Goal: Task Accomplishment & Management: Manage account settings

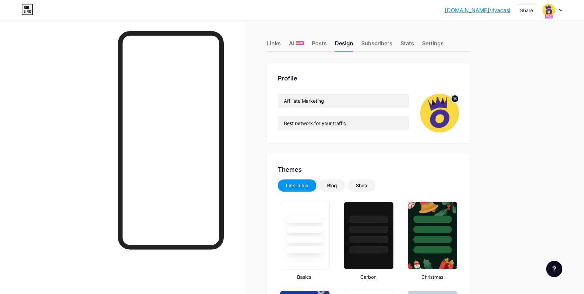
scroll to position [300, 0]
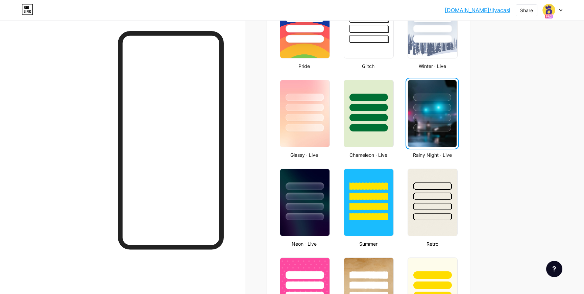
click at [557, 13] on div at bounding box center [553, 10] width 20 height 12
click at [500, 75] on link "Account settings" at bounding box center [520, 77] width 84 height 18
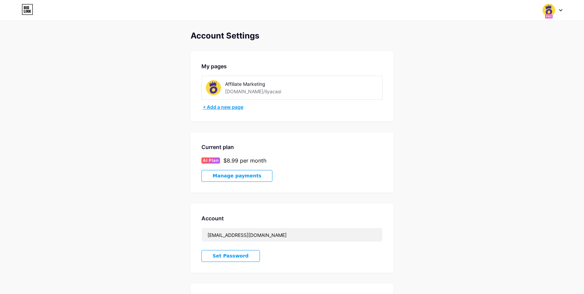
click at [224, 107] on div "+ Add a new page" at bounding box center [293, 107] width 180 height 7
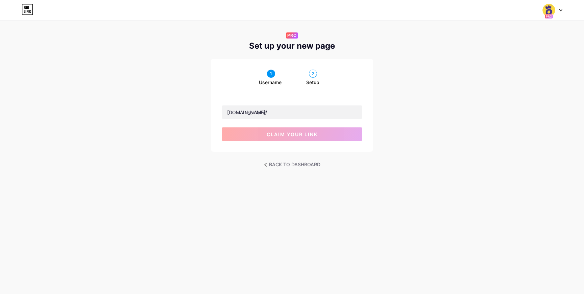
click at [262, 164] on div "BACK TO DASHBOARD" at bounding box center [292, 165] width 584 height 10
click at [267, 164] on link "BACK TO DASHBOARD" at bounding box center [292, 164] width 56 height 9
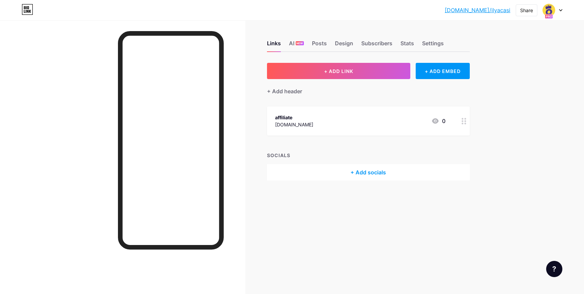
click at [560, 12] on div at bounding box center [553, 10] width 20 height 12
click at [437, 42] on div "Settings" at bounding box center [433, 45] width 22 height 12
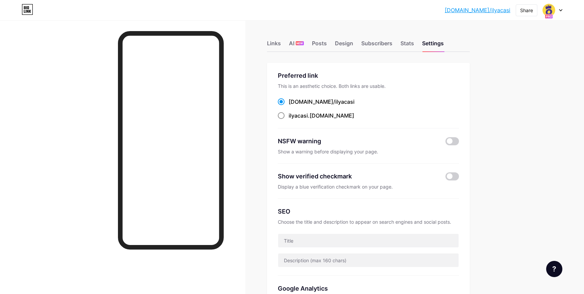
click at [310, 114] on div "ilyacasi .bio.link" at bounding box center [322, 116] width 66 height 8
click at [293, 120] on input "ilyacasi .bio.link" at bounding box center [291, 122] width 4 height 4
radio input "true"
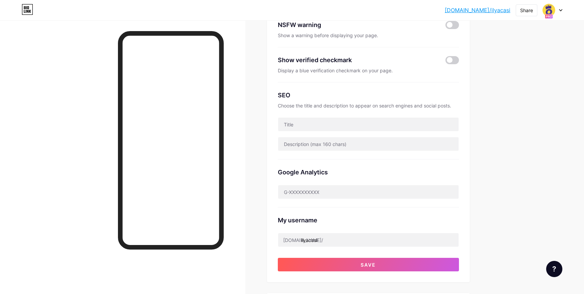
scroll to position [271, 0]
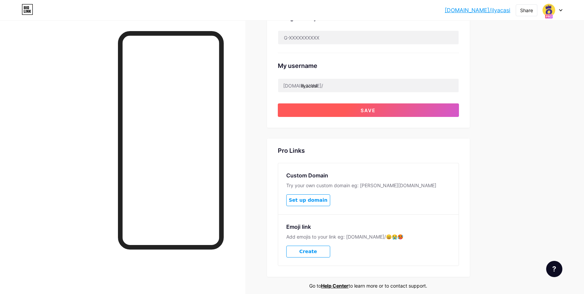
click at [334, 108] on button "Save" at bounding box center [368, 110] width 181 height 14
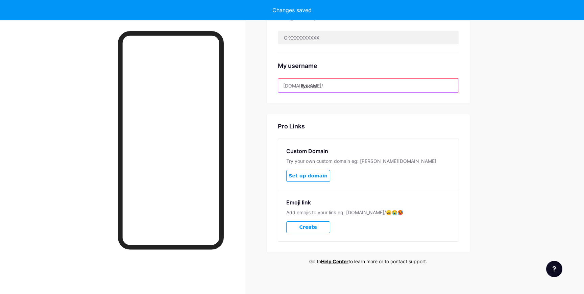
click at [335, 87] on input "ilyacasi" at bounding box center [368, 86] width 181 height 14
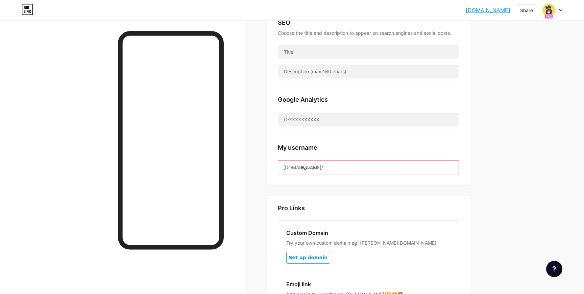
scroll to position [0, 0]
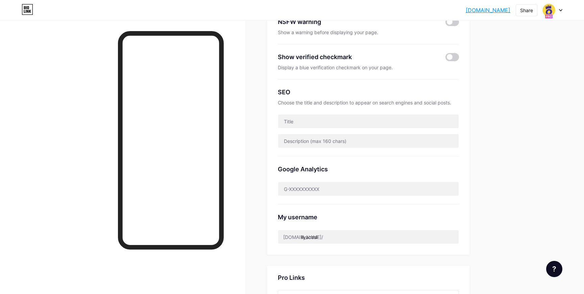
scroll to position [275, 0]
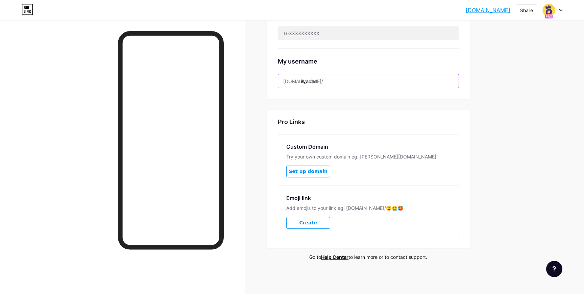
click at [332, 83] on input "ilyacasi" at bounding box center [368, 81] width 181 height 14
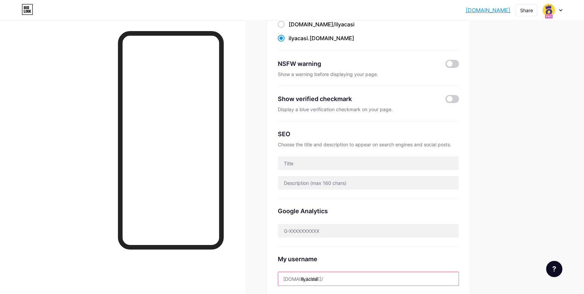
scroll to position [178, 0]
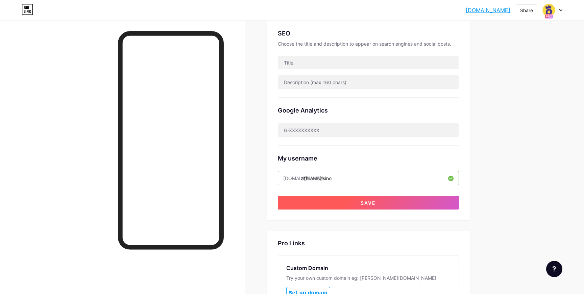
type input "affiliatecasino"
click at [340, 203] on button "Save" at bounding box center [368, 203] width 181 height 14
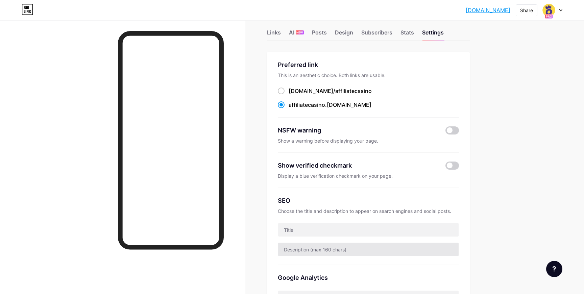
scroll to position [0, 0]
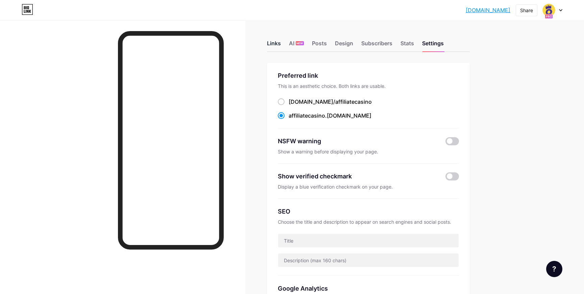
click at [276, 41] on div "Links" at bounding box center [274, 45] width 14 height 12
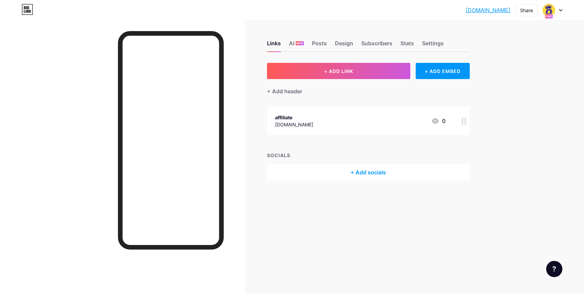
click at [340, 117] on div "affiliate affiliate-marketing.bio.link 0" at bounding box center [360, 121] width 170 height 16
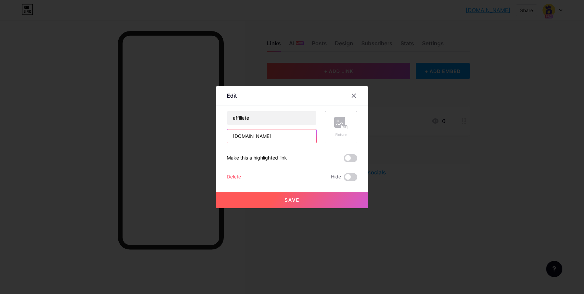
click at [281, 135] on input "[DOMAIN_NAME]" at bounding box center [271, 136] width 89 height 14
paste input "[URL][DOMAIN_NAME]"
type input "[URL][DOMAIN_NAME]"
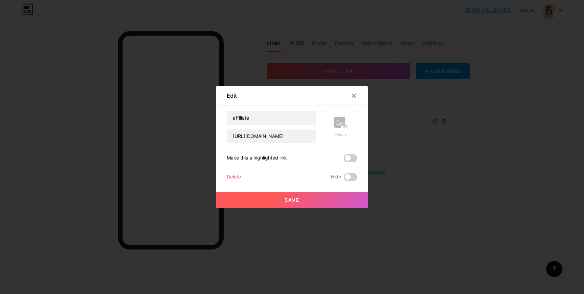
click at [263, 200] on button "Save" at bounding box center [292, 200] width 152 height 16
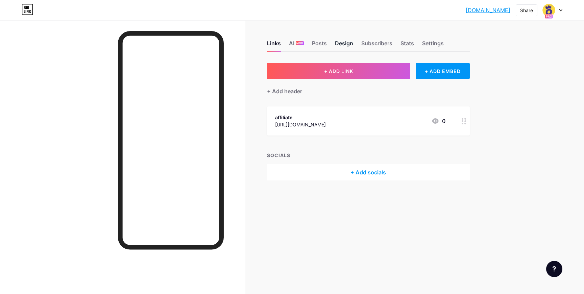
click at [346, 43] on div "Design" at bounding box center [344, 45] width 18 height 12
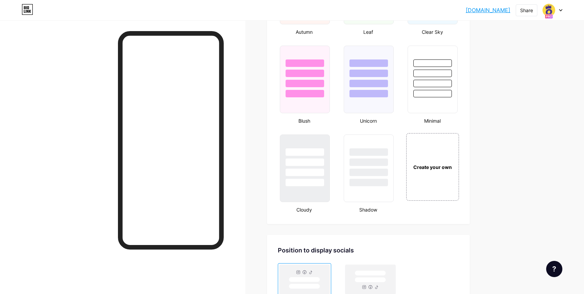
scroll to position [856, 0]
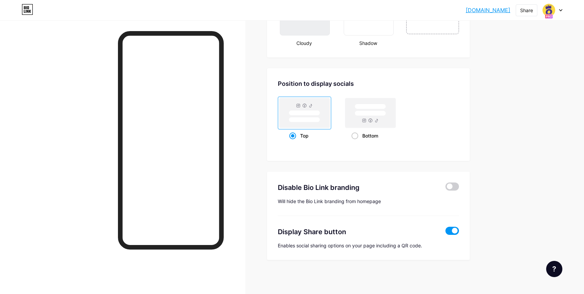
click at [456, 231] on span at bounding box center [453, 231] width 14 height 8
click at [446, 233] on input "checkbox" at bounding box center [446, 233] width 0 height 0
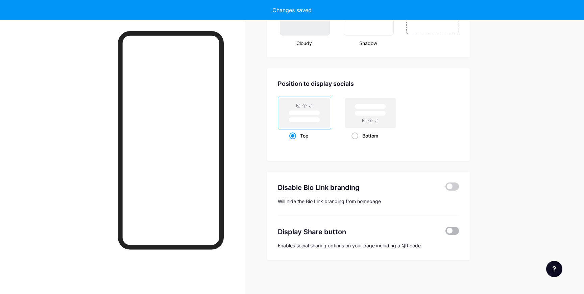
click at [456, 231] on span at bounding box center [453, 231] width 14 height 8
click at [446, 233] on input "checkbox" at bounding box center [446, 233] width 0 height 0
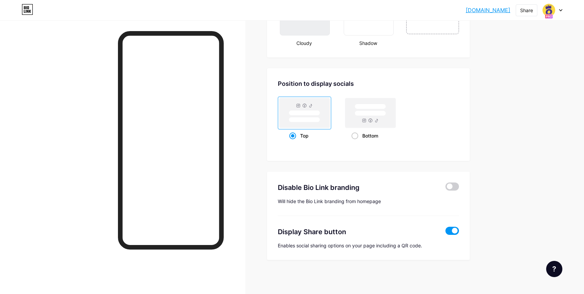
click at [451, 227] on span at bounding box center [453, 231] width 14 height 8
click at [446, 233] on input "checkbox" at bounding box center [446, 233] width 0 height 0
click at [452, 231] on span at bounding box center [453, 231] width 14 height 8
click at [446, 233] on input "checkbox" at bounding box center [446, 233] width 0 height 0
click at [452, 187] on span at bounding box center [453, 187] width 14 height 8
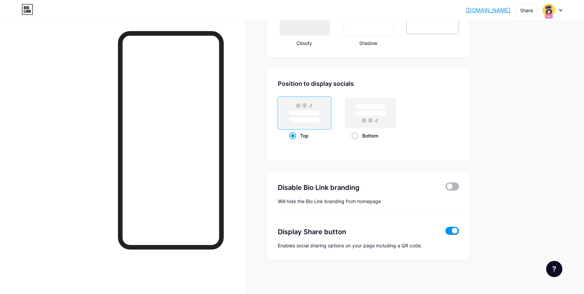
click at [446, 188] on input "checkbox" at bounding box center [446, 188] width 0 height 0
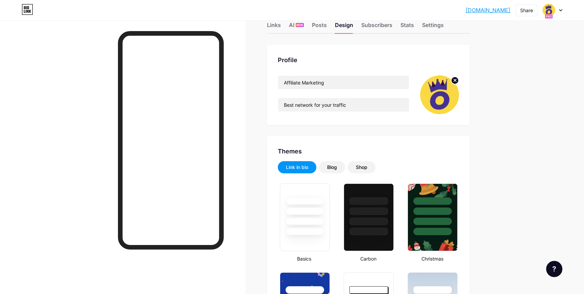
scroll to position [0, 0]
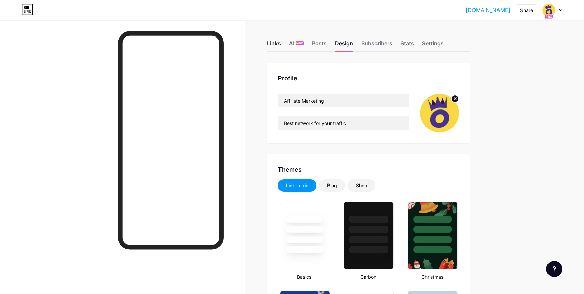
click at [273, 44] on div "Links" at bounding box center [274, 45] width 14 height 12
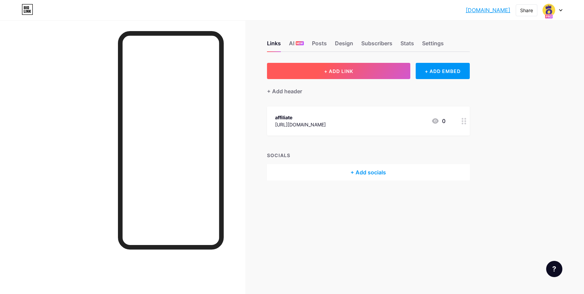
click at [356, 72] on button "+ ADD LINK" at bounding box center [339, 71] width 144 height 16
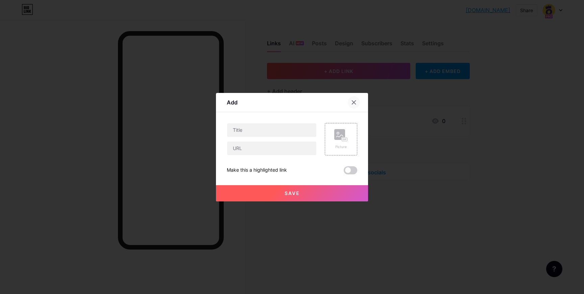
click at [354, 101] on icon at bounding box center [354, 102] width 4 height 4
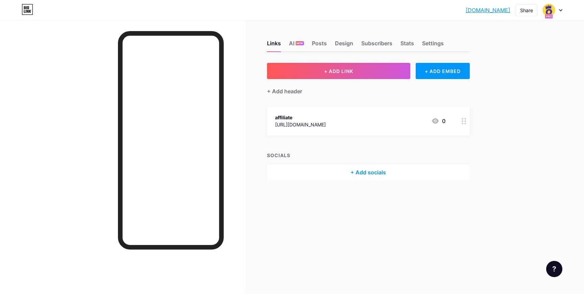
click at [337, 179] on div "+ Add socials" at bounding box center [368, 172] width 203 height 16
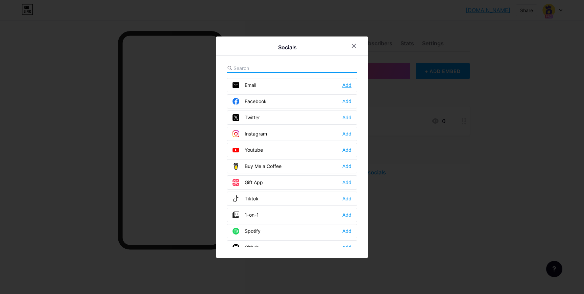
click at [343, 85] on div "Add" at bounding box center [346, 85] width 9 height 7
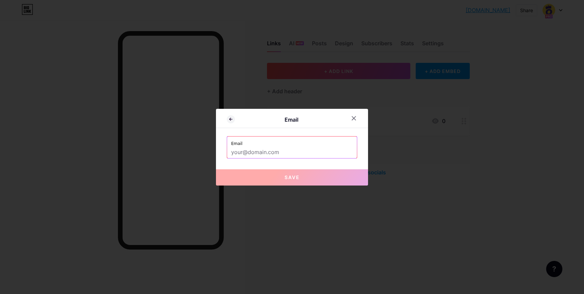
click at [280, 151] on input "text" at bounding box center [292, 152] width 122 height 11
paste input "support@magicclick.partners"
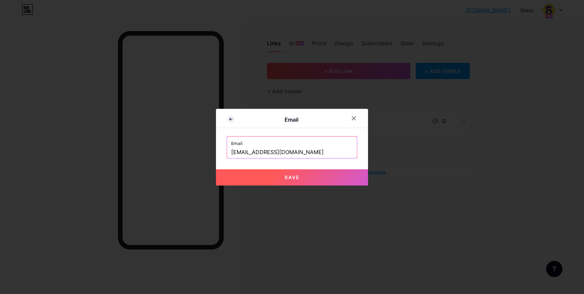
click at [261, 185] on button "Save" at bounding box center [292, 177] width 152 height 16
type input "mailto:support@magicclick.partners"
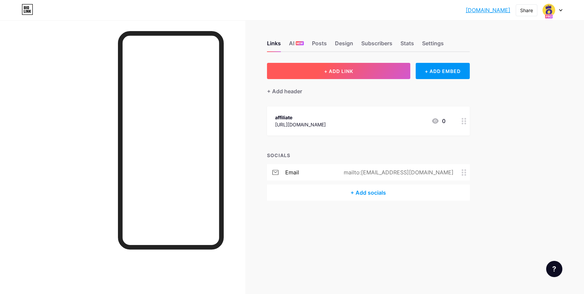
click at [353, 72] on span "+ ADD LINK" at bounding box center [338, 71] width 29 height 6
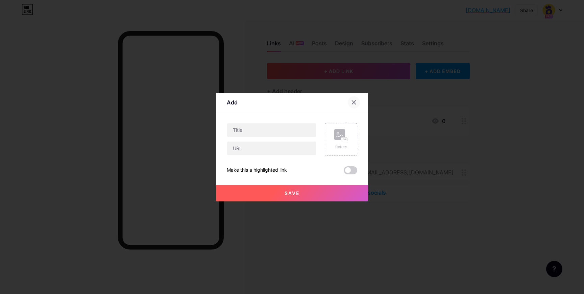
click at [354, 101] on icon at bounding box center [353, 102] width 5 height 5
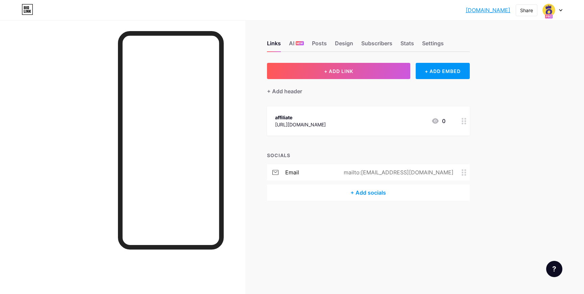
click at [317, 195] on div "+ Add socials" at bounding box center [368, 193] width 203 height 16
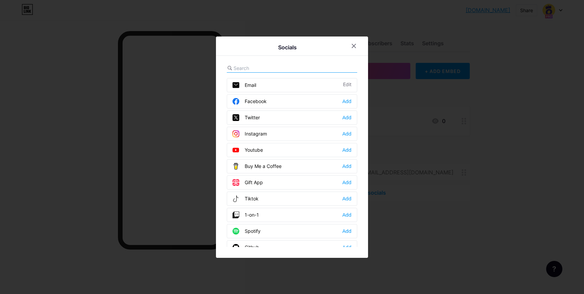
click at [290, 148] on div "Youtube Add" at bounding box center [292, 150] width 131 height 14
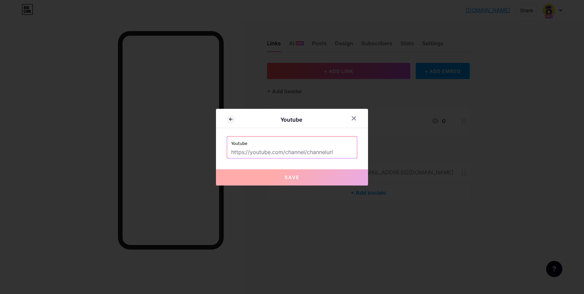
click at [291, 151] on input "text" at bounding box center [292, 152] width 122 height 11
paste input "https://www.youtube.com/@magicclickpartners"
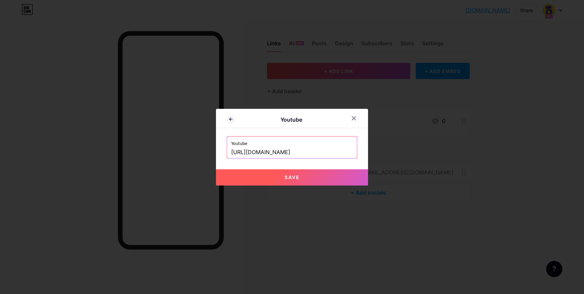
type input "https://www.youtube.com/@magicclickpartners"
click at [307, 177] on button "Save" at bounding box center [292, 177] width 152 height 16
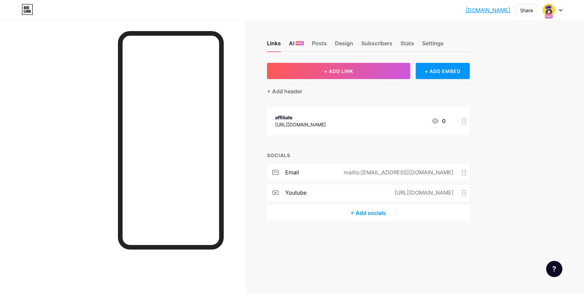
click at [291, 44] on div "AI NEW" at bounding box center [296, 45] width 15 height 12
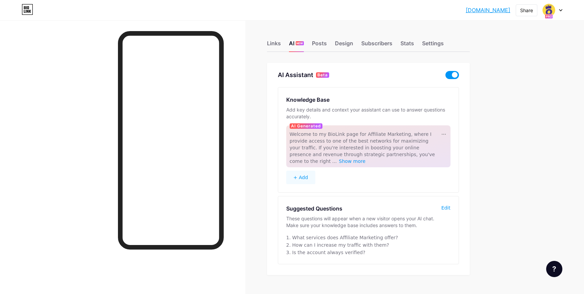
click at [308, 174] on button "+ Add" at bounding box center [300, 178] width 29 height 14
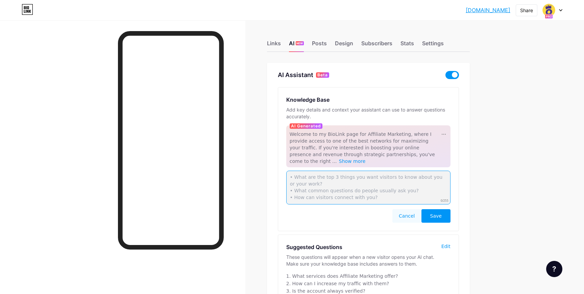
click at [343, 184] on textarea at bounding box center [368, 188] width 164 height 34
click at [341, 147] on span "Welcome to my BioLink page for Affiliate Marketing, where I provide access to o…" at bounding box center [362, 148] width 145 height 32
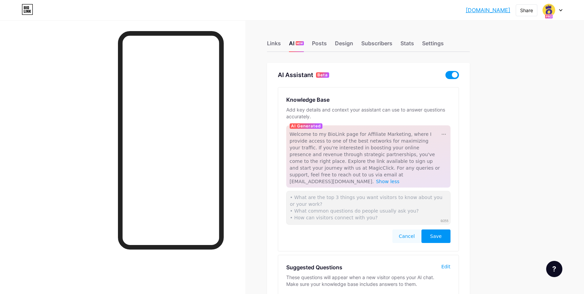
click at [341, 150] on span "Welcome to my BioLink page for Affiliate Marketing, where I provide access to o…" at bounding box center [365, 158] width 150 height 53
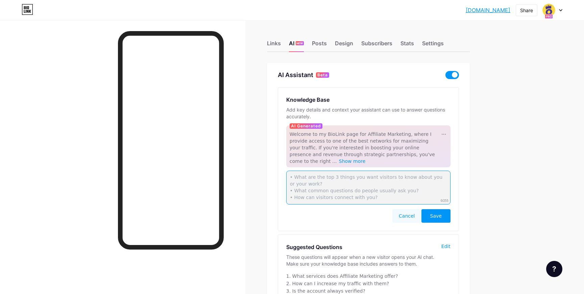
click at [352, 189] on textarea at bounding box center [368, 188] width 164 height 34
click at [339, 44] on div "Design" at bounding box center [344, 45] width 18 height 12
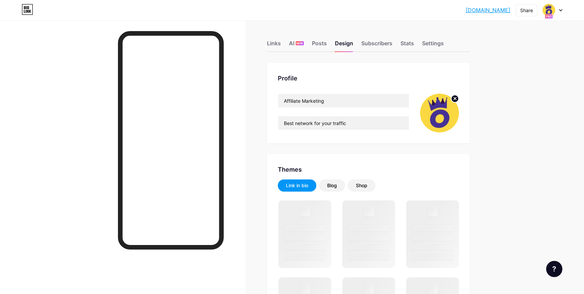
click at [442, 118] on img at bounding box center [439, 113] width 39 height 39
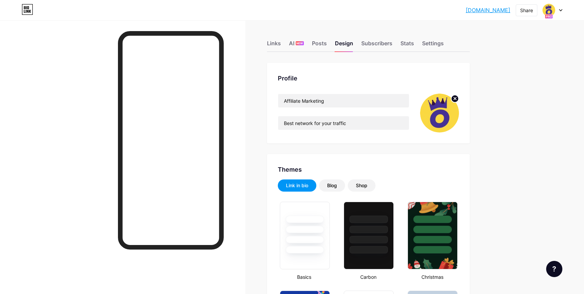
click at [457, 99] on circle at bounding box center [454, 98] width 7 height 7
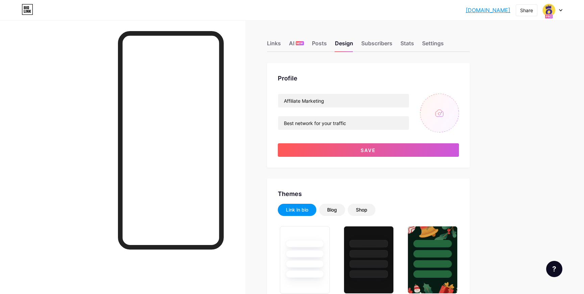
click at [429, 111] on input "file" at bounding box center [439, 113] width 39 height 39
type input "C:\fakepath\Jp8HbtGfR8Wg7v0cLRu9mg (3).png"
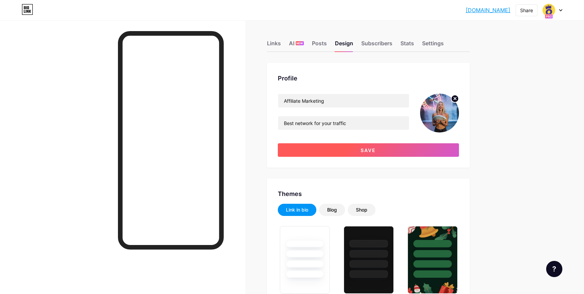
click at [394, 149] on button "Save" at bounding box center [368, 150] width 181 height 14
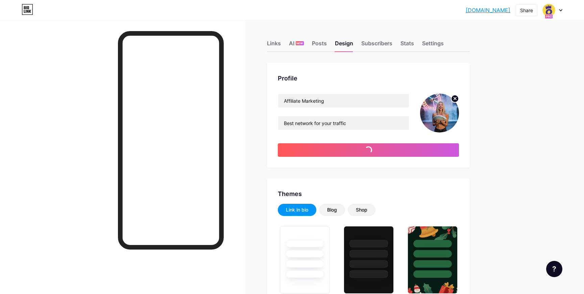
click at [454, 100] on circle at bounding box center [454, 98] width 7 height 7
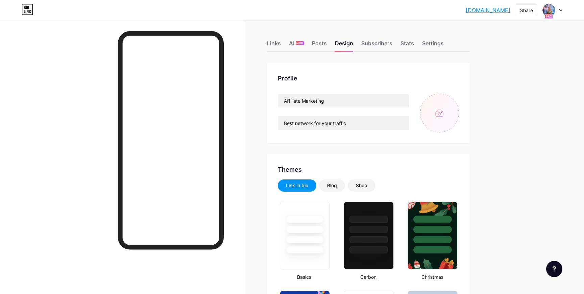
click at [438, 111] on input "file" at bounding box center [439, 113] width 39 height 39
type input "C:\fakepath\36 (1).jpg"
click at [480, 7] on link "affiliatecasino.bio.link" at bounding box center [488, 10] width 45 height 8
click at [415, 46] on div "Links AI NEW Posts Design Subscribers Stats Settings" at bounding box center [368, 40] width 203 height 24
click at [410, 46] on div "Stats" at bounding box center [408, 45] width 14 height 12
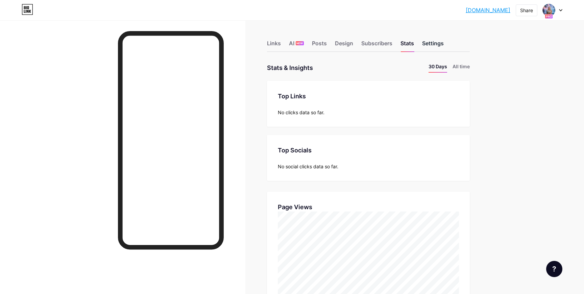
scroll to position [294, 584]
click at [432, 45] on div "Settings" at bounding box center [433, 45] width 22 height 12
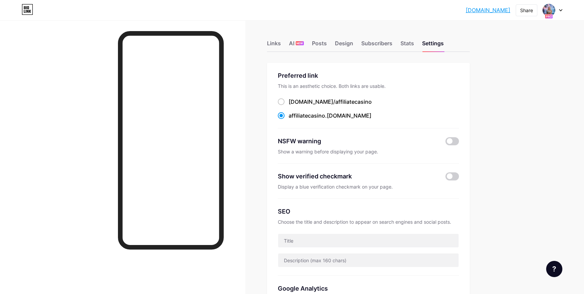
click at [330, 48] on div "Links AI NEW Posts Design Subscribers Stats Settings" at bounding box center [368, 40] width 203 height 24
click at [306, 47] on div "Links AI NEW Posts Design Subscribers Stats Settings" at bounding box center [368, 40] width 203 height 24
click at [316, 46] on div "Posts" at bounding box center [319, 45] width 15 height 12
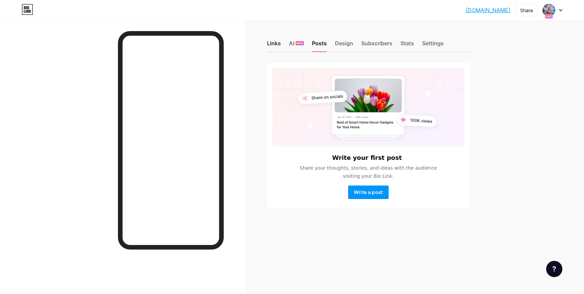
click at [271, 47] on div "Links" at bounding box center [274, 45] width 14 height 12
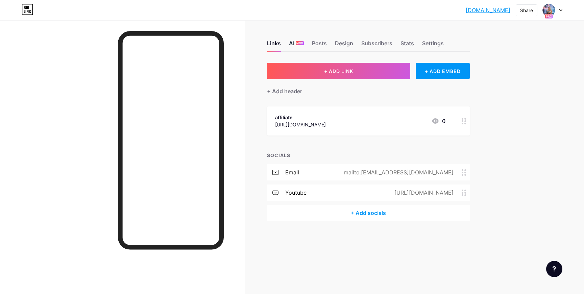
click at [293, 45] on div "AI NEW" at bounding box center [296, 45] width 15 height 12
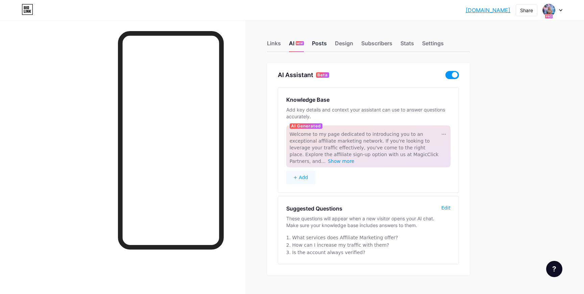
click at [314, 44] on div "Posts" at bounding box center [319, 45] width 15 height 12
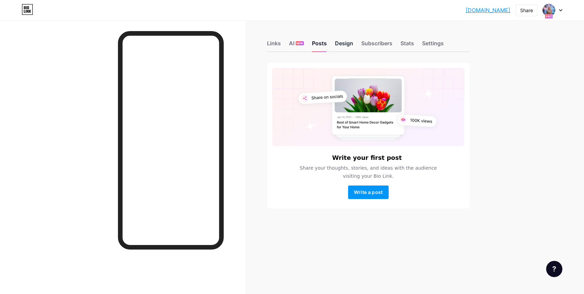
click at [340, 45] on div "Design" at bounding box center [344, 45] width 18 height 12
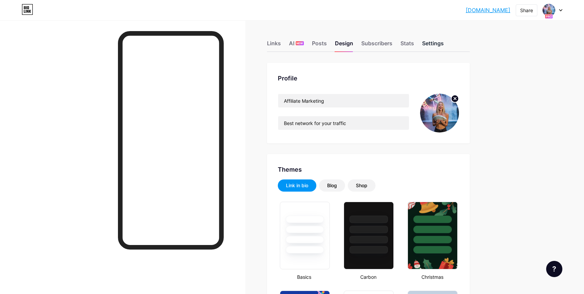
click at [429, 44] on div "Settings" at bounding box center [433, 45] width 22 height 12
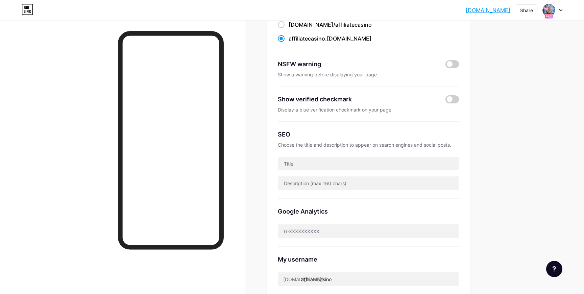
scroll to position [91, 0]
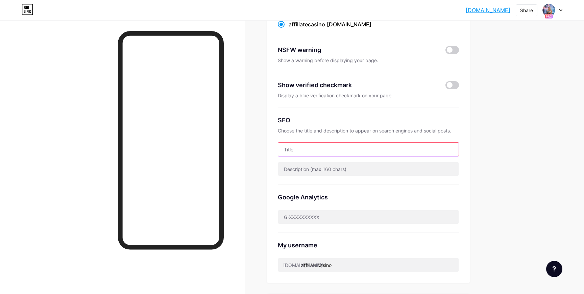
click at [335, 150] on input "text" at bounding box center [368, 150] width 181 height 14
paste input "Affiliate Marketing Casino | Magic Click Partners – Top iGaming Affiliate Netwo…"
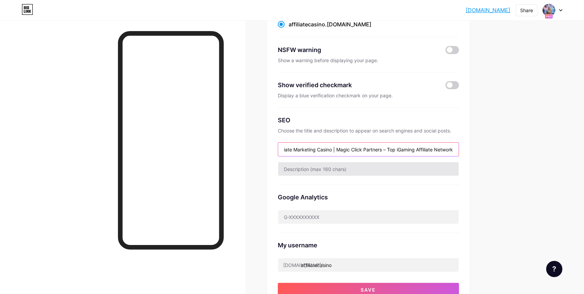
type input "Affiliate Marketing Casino | Magic Click Partners – Top iGaming Affiliate Netwo…"
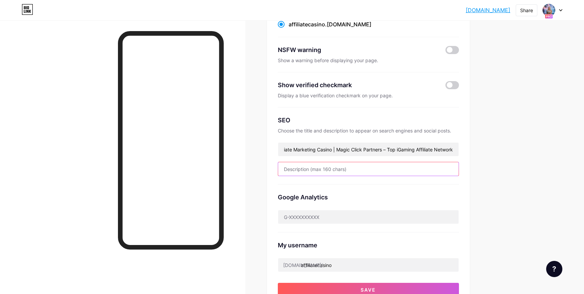
scroll to position [0, 0]
click at [336, 168] on input "text" at bounding box center [368, 169] width 181 height 14
paste input "Join Magic Click – a leading affiliate network in casino & betting. Boost your …"
drag, startPoint x: 411, startPoint y: 170, endPoint x: 380, endPoint y: 171, distance: 31.8
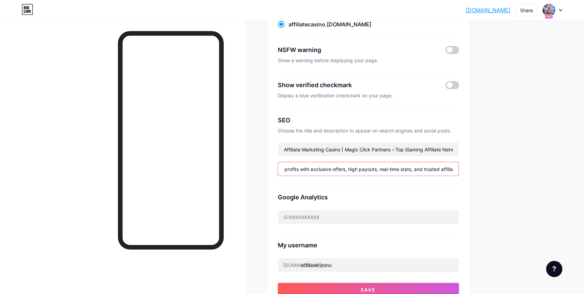
click at [380, 171] on input "Join Magic Click – a leading affiliate network in casino & betting. Boost your …" at bounding box center [368, 169] width 181 height 14
drag, startPoint x: 418, startPoint y: 169, endPoint x: 464, endPoint y: 168, distance: 46.7
click at [464, 168] on div "Preferred link This is an aesthetic choice. Both links are usable. bio.link/ af…" at bounding box center [368, 140] width 203 height 336
click at [444, 170] on input "Join Magic Click – a leading affiliate network in casino & betting. Boost your …" at bounding box center [368, 169] width 181 height 14
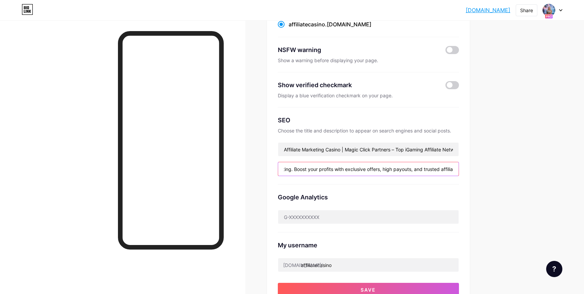
drag, startPoint x: 410, startPoint y: 171, endPoint x: 485, endPoint y: 170, distance: 74.7
click at [485, 170] on div "Links AI NEW Posts Design Subscribers Stats Settings Preferred link This is an …" at bounding box center [249, 216] width 498 height 574
paste input "and trusted affiliate marketing"
type input "Join Magic Click – a leading affiliate network in casino & betting. Boost your …"
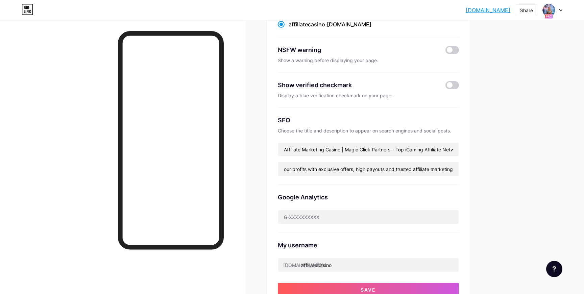
scroll to position [0, 0]
click at [480, 170] on div "Links AI NEW Posts Design Subscribers Stats Settings Preferred link This is an …" at bounding box center [249, 216] width 498 height 574
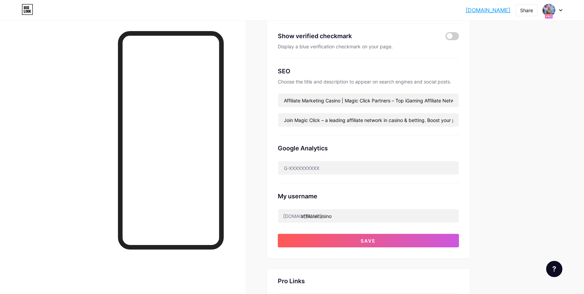
scroll to position [144, 0]
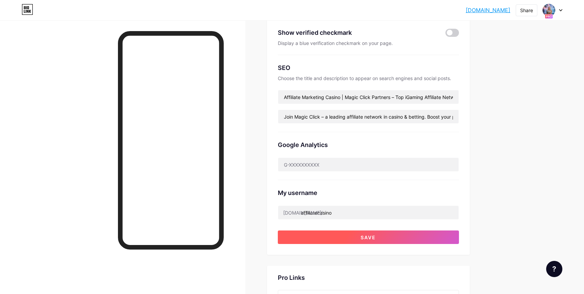
click at [387, 233] on button "Save" at bounding box center [368, 238] width 181 height 14
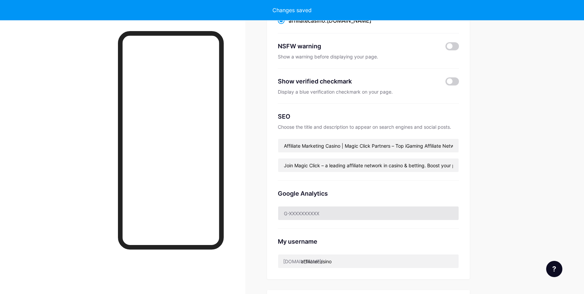
scroll to position [95, 0]
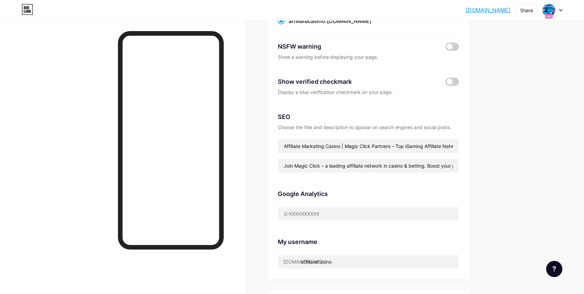
click at [339, 94] on div "Display a blue verification checkmark on your page." at bounding box center [368, 92] width 181 height 7
click at [335, 95] on div at bounding box center [335, 95] width 0 height 0
click at [343, 92] on div "Display a blue verification checkmark on your page." at bounding box center [368, 92] width 181 height 7
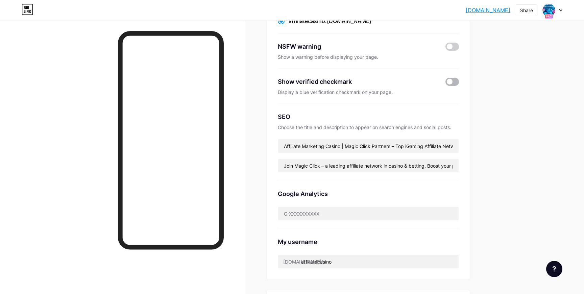
click at [452, 83] on span at bounding box center [453, 82] width 14 height 8
click at [446, 84] on input "checkbox" at bounding box center [446, 84] width 0 height 0
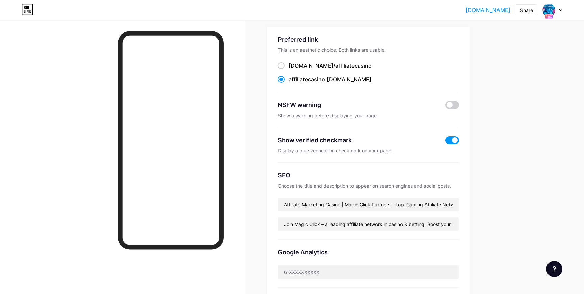
scroll to position [0, 0]
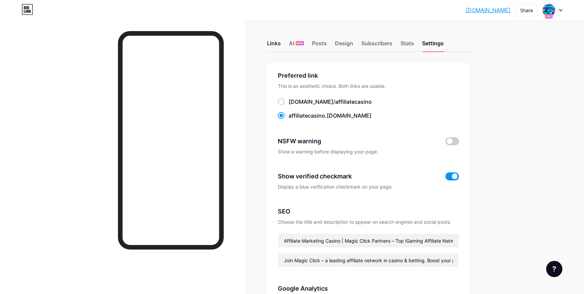
click at [279, 43] on div "Links" at bounding box center [274, 45] width 14 height 12
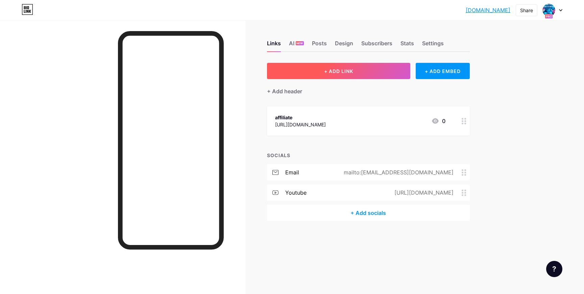
click at [352, 74] on button "+ ADD LINK" at bounding box center [339, 71] width 144 height 16
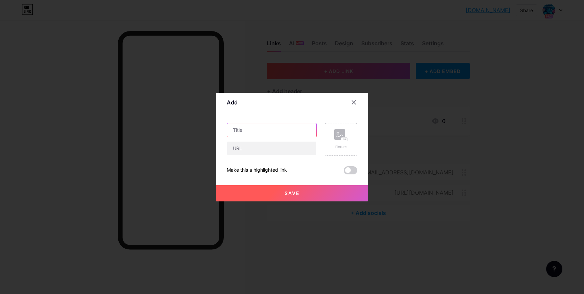
click at [287, 136] on input "text" at bounding box center [271, 130] width 89 height 14
paste input "advertiser"
drag, startPoint x: 237, startPoint y: 131, endPoint x: 223, endPoint y: 133, distance: 13.3
click at [223, 133] on div "Add Content YouTube Play YouTube video without leaving your page. ADD Vimeo Pla…" at bounding box center [292, 147] width 152 height 109
type input "Advertiser"
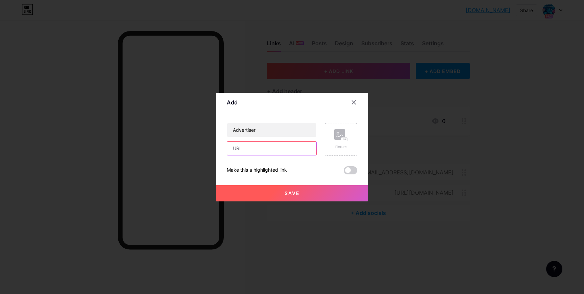
click at [252, 146] on input "text" at bounding box center [271, 149] width 89 height 14
click at [250, 150] on input "text" at bounding box center [271, 149] width 89 height 14
type input "[URL][DOMAIN_NAME]"
click at [246, 189] on button "Save" at bounding box center [292, 193] width 152 height 16
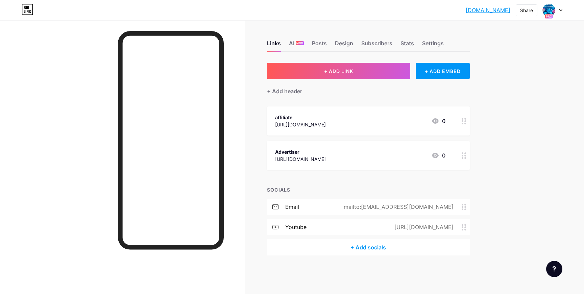
click at [479, 9] on link "affiliatecasino.bio.link" at bounding box center [488, 10] width 45 height 8
click at [343, 47] on div "Design" at bounding box center [344, 45] width 18 height 12
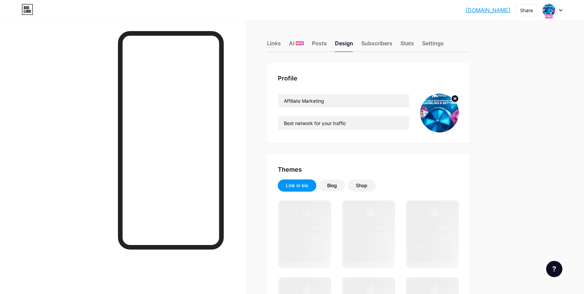
click at [455, 99] on icon at bounding box center [455, 98] width 2 height 2
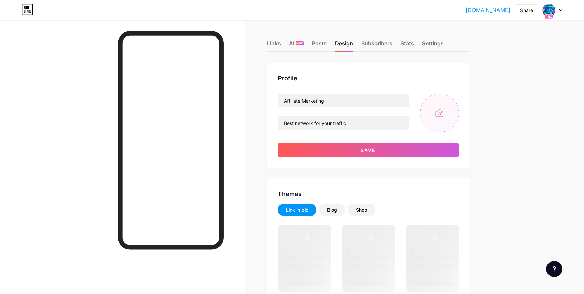
click at [436, 107] on input "file" at bounding box center [439, 113] width 39 height 39
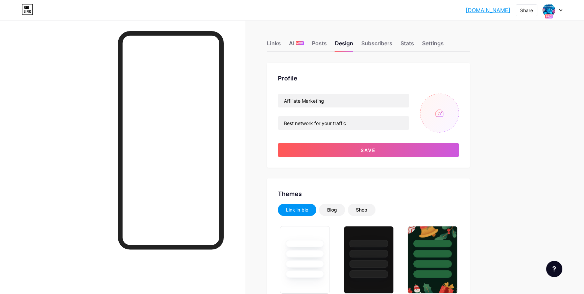
type input "C:\fakepath\Jp8HbtGfR8Wg7v0cLRu9mg (4).png"
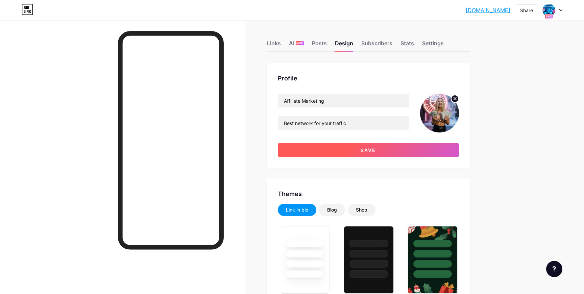
click at [340, 147] on button "Save" at bounding box center [368, 150] width 181 height 14
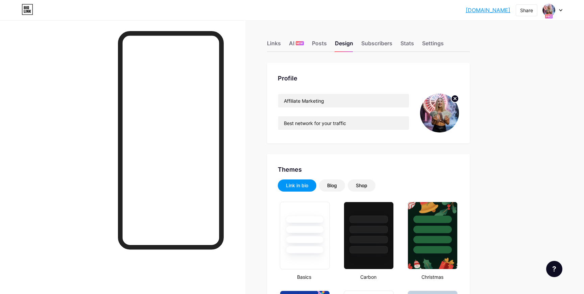
click at [480, 11] on link "affiliatecasino.bio.link" at bounding box center [488, 10] width 45 height 8
click at [274, 46] on div "Links" at bounding box center [274, 45] width 14 height 12
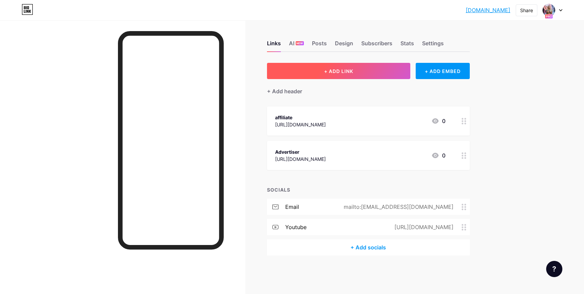
click at [387, 74] on button "+ ADD LINK" at bounding box center [339, 71] width 144 height 16
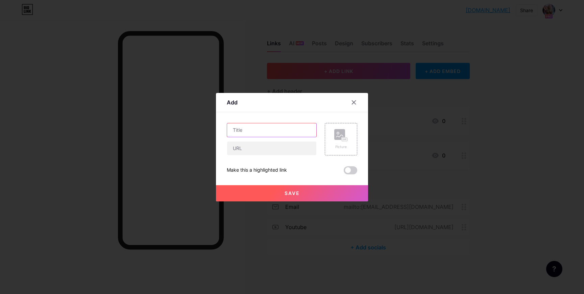
click at [284, 134] on input "text" at bounding box center [271, 130] width 89 height 14
click at [285, 131] on input "ЕП" at bounding box center [271, 130] width 89 height 14
click at [282, 148] on input "text" at bounding box center [271, 149] width 89 height 14
click at [283, 134] on input "TG" at bounding box center [271, 130] width 89 height 14
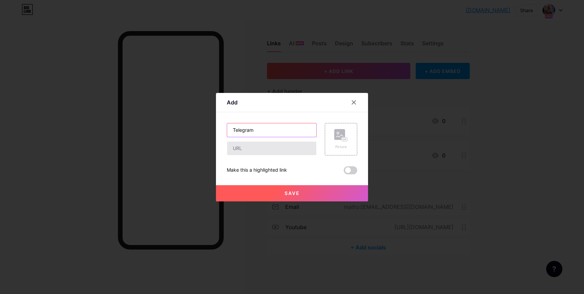
type input "Telegram"
click at [268, 146] on input "text" at bounding box center [271, 149] width 89 height 14
click at [354, 103] on icon at bounding box center [353, 102] width 5 height 5
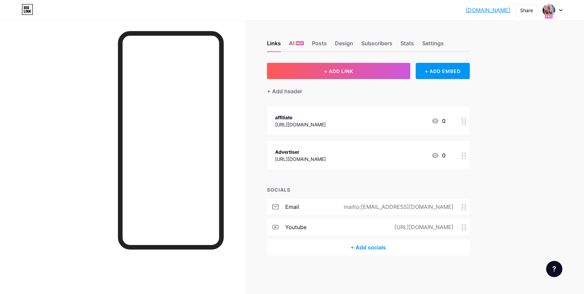
click at [331, 241] on div "+ Add socials" at bounding box center [368, 247] width 203 height 16
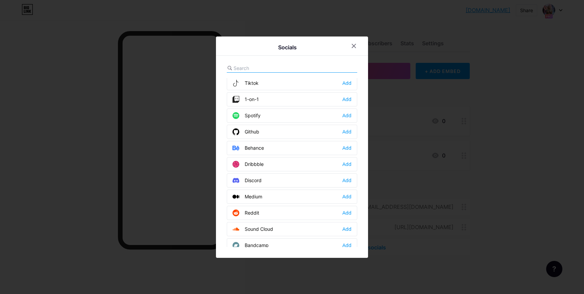
scroll to position [116, 0]
click at [303, 66] on div at bounding box center [292, 68] width 131 height 9
click at [251, 68] on input "text" at bounding box center [271, 68] width 75 height 7
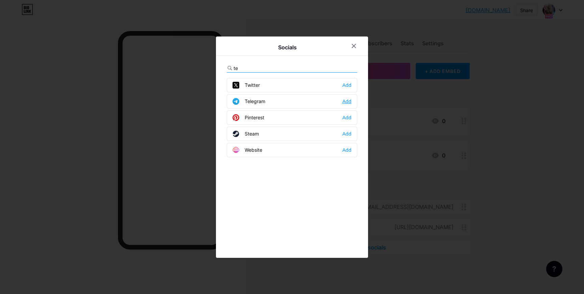
type input "te"
click at [346, 103] on div "Add" at bounding box center [346, 101] width 9 height 7
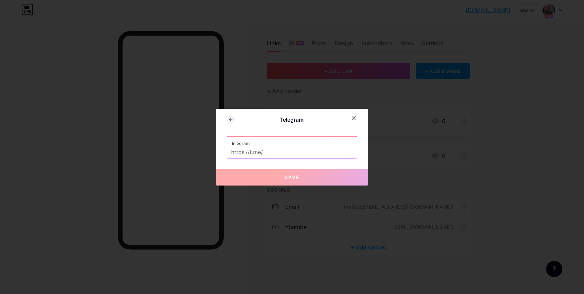
click at [298, 150] on input "text" at bounding box center [292, 152] width 122 height 11
click at [357, 117] on div at bounding box center [354, 118] width 12 height 12
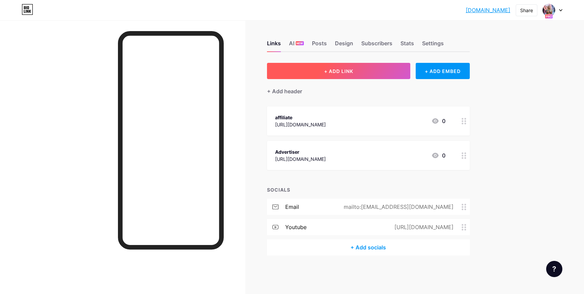
click at [318, 72] on button "+ ADD LINK" at bounding box center [339, 71] width 144 height 16
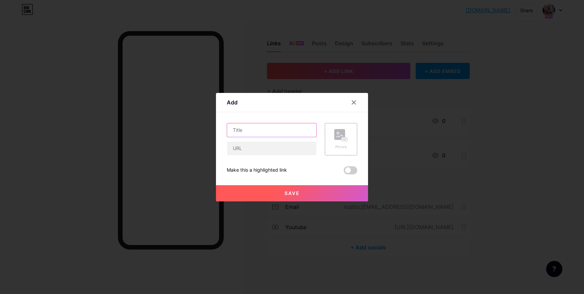
click at [288, 128] on input "text" at bounding box center [271, 130] width 89 height 14
type input "TG"
click at [279, 147] on input "text" at bounding box center [271, 149] width 89 height 14
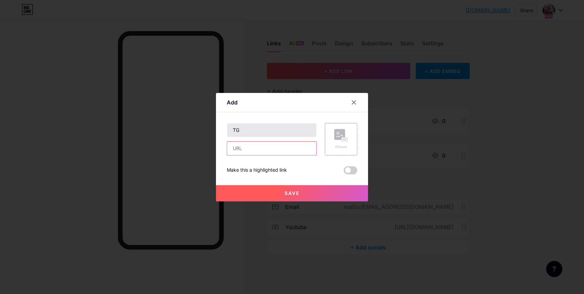
paste input "https://magicfb.space/PsKZBJ?adid={{ad.id}}&fbclid={fbclid}"
click at [276, 150] on input "https://magicfb.space/PsKZBJ?adid={{ad.id}}&fbclid={fbclid}" at bounding box center [271, 149] width 89 height 14
click at [263, 150] on input "https://magicfb.space/PsKZBJ?adid={{ad.id}&fbclid={fbclid}" at bounding box center [271, 149] width 89 height 14
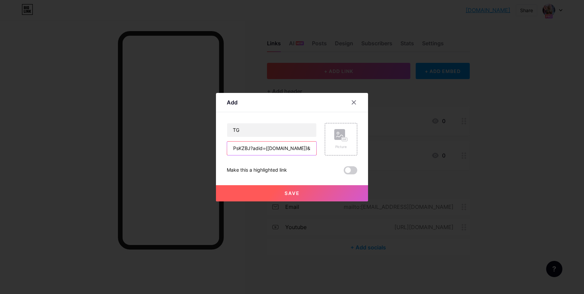
scroll to position [0, 54]
type input "https://[DOMAIN_NAME]/PsKZBJ?adid={[DOMAIN_NAME]}&fbclid={fbclid}"
click at [262, 197] on button "Save" at bounding box center [292, 193] width 152 height 16
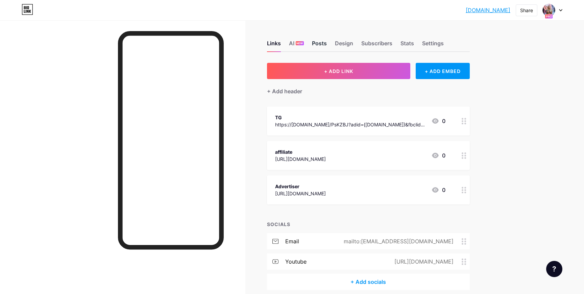
click at [322, 43] on div "Posts" at bounding box center [319, 45] width 15 height 12
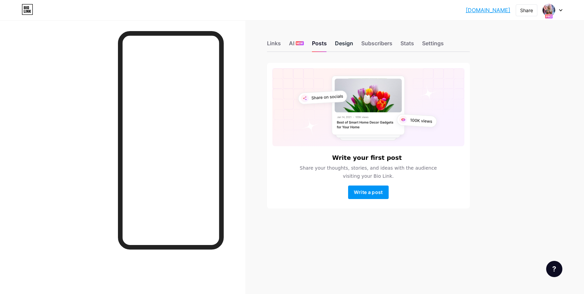
click at [343, 44] on div "Design" at bounding box center [344, 45] width 18 height 12
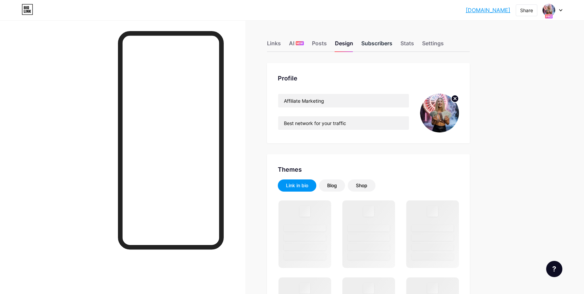
click at [371, 43] on div "Subscribers" at bounding box center [376, 45] width 31 height 12
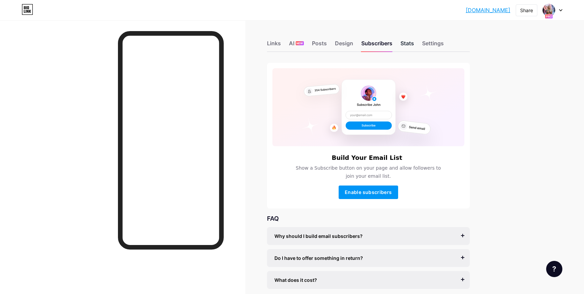
click at [405, 42] on div "Stats" at bounding box center [408, 45] width 14 height 12
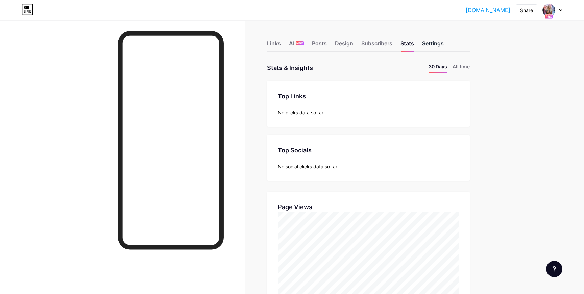
scroll to position [294, 584]
click at [436, 43] on div "Settings" at bounding box center [433, 45] width 22 height 12
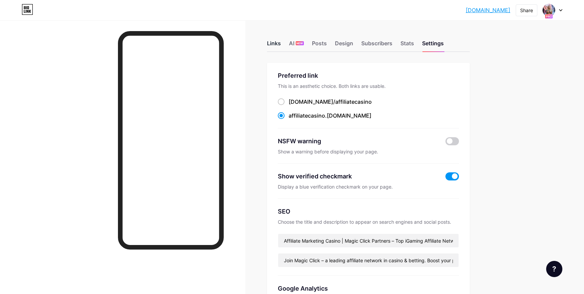
click at [268, 47] on div "Links" at bounding box center [274, 45] width 14 height 12
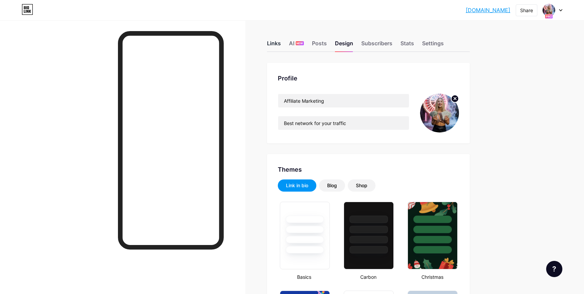
click at [277, 44] on div "Links" at bounding box center [274, 45] width 14 height 12
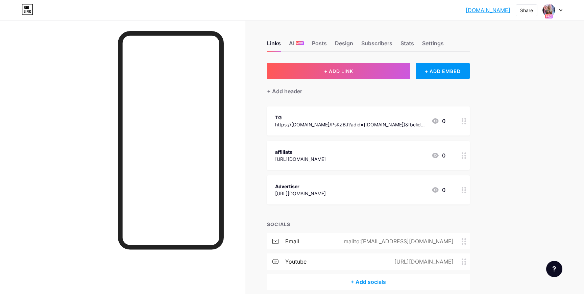
click at [557, 9] on div at bounding box center [553, 10] width 20 height 12
click at [510, 56] on div "+ Add a new page" at bounding box center [521, 58] width 76 height 7
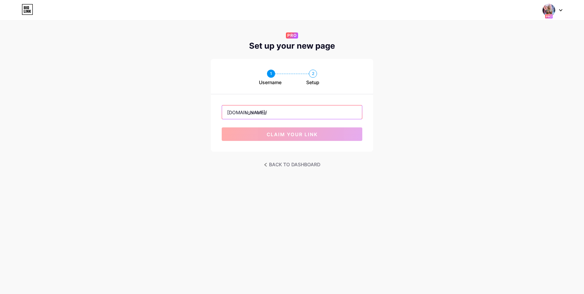
click at [289, 113] on input "text" at bounding box center [292, 112] width 140 height 14
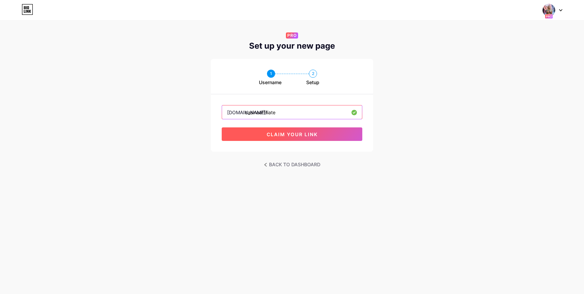
type input "casinoaffiliate"
click at [260, 139] on button "claim your link" at bounding box center [292, 134] width 141 height 14
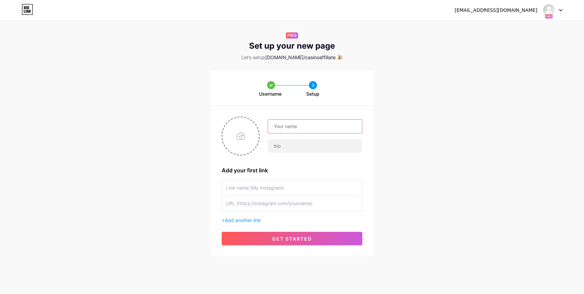
click at [283, 122] on input "text" at bounding box center [315, 127] width 94 height 14
type input "C"
type input "Affiliate Marketing"
type input "Casino & Betting"
click at [256, 192] on input "text" at bounding box center [292, 187] width 132 height 15
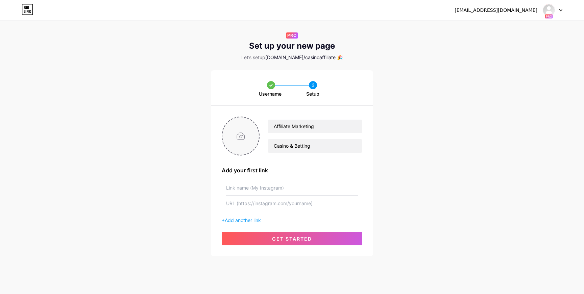
click at [245, 143] on input "file" at bounding box center [240, 136] width 37 height 38
type input "C:\fakepath\Jp8HbtGfR8Wg7v0cLRu9mg.webp"
click at [280, 189] on input "text" at bounding box center [292, 187] width 132 height 15
type input "K"
type input "Fast Start"
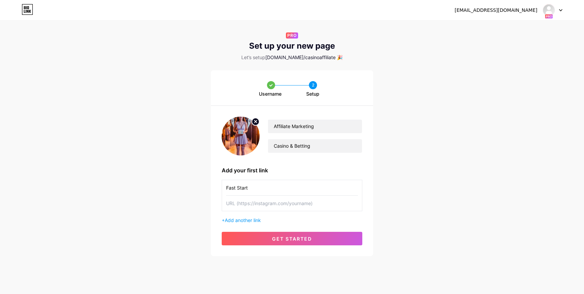
click at [280, 204] on input "text" at bounding box center [292, 203] width 132 height 15
paste input "https://panel.magicclick.partners/signup/affiliate"
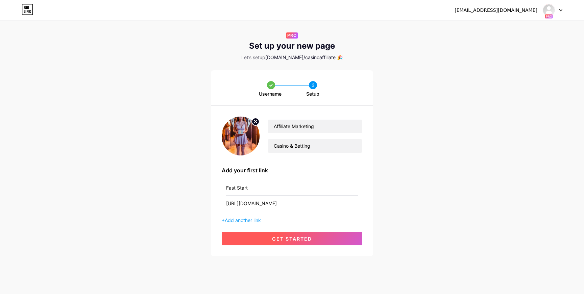
type input "https://panel.magicclick.partners/signup/affiliate"
click at [239, 235] on button "get started" at bounding box center [292, 239] width 141 height 14
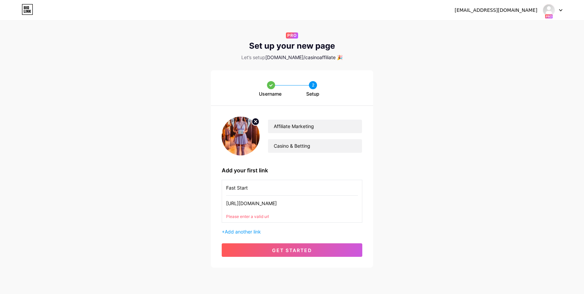
click at [251, 207] on input "https://panel.magicclick.partners/signup/affiliate" at bounding box center [292, 203] width 132 height 15
click at [248, 246] on button "get started" at bounding box center [292, 250] width 141 height 14
click at [258, 206] on input "https://panel.magicclick.partners/signup/affiliate" at bounding box center [292, 203] width 132 height 15
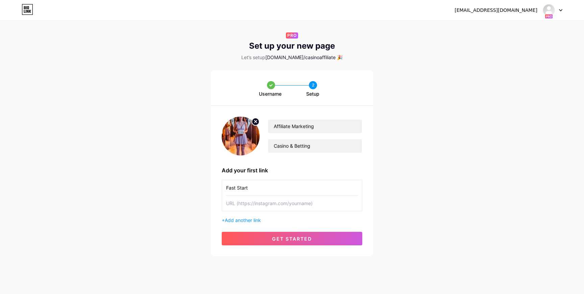
paste input "https://panel.magicclick.partners/signup/affiliate"
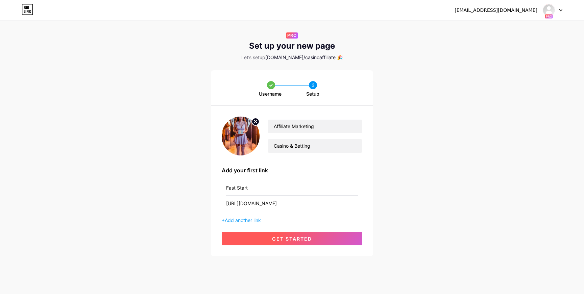
click at [265, 239] on button "get started" at bounding box center [292, 239] width 141 height 14
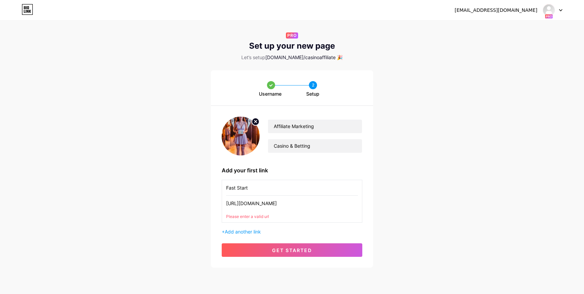
click at [269, 207] on input "https://panel.magicclick.partners/signup/affiliate" at bounding box center [292, 203] width 132 height 15
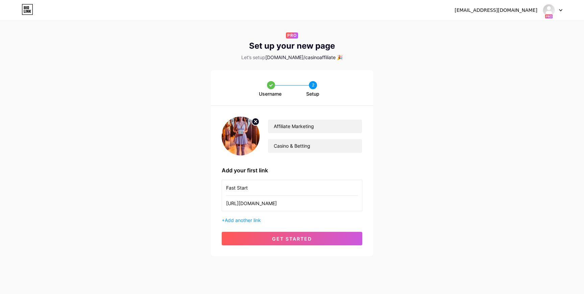
click at [244, 204] on input "https://panel.magicclick.partners/signup/affiliate" at bounding box center [292, 203] width 132 height 15
drag, startPoint x: 241, startPoint y: 204, endPoint x: 215, endPoint y: 203, distance: 26.7
click at [215, 203] on div "Affiliate Marketing Casino & Betting Add your first link Fast Start https://pan…" at bounding box center [292, 181] width 162 height 150
click at [235, 244] on button "get started" at bounding box center [292, 239] width 141 height 14
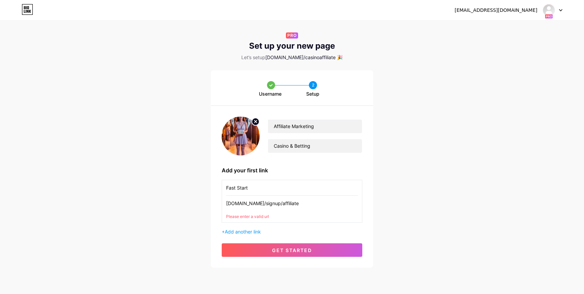
click at [259, 206] on input "panel.magicclick.partners/signup/affiliate" at bounding box center [292, 203] width 132 height 15
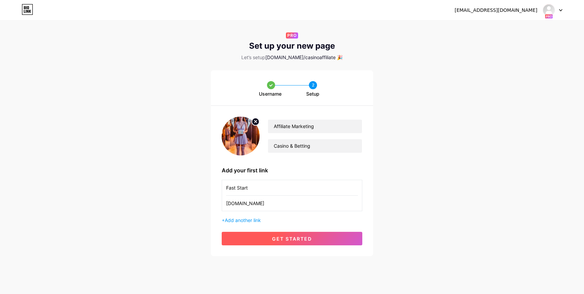
type input "google.com"
click at [243, 243] on button "get started" at bounding box center [292, 239] width 141 height 14
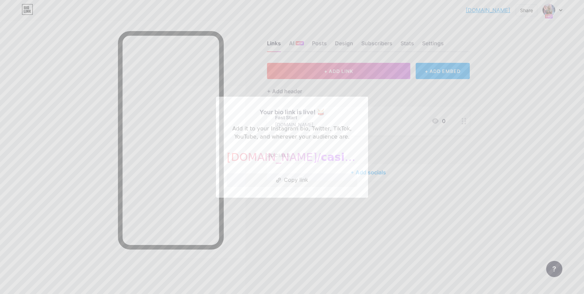
click at [311, 63] on div at bounding box center [292, 147] width 584 height 294
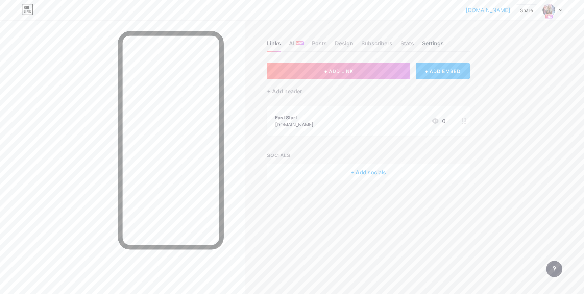
click at [442, 39] on div "Settings" at bounding box center [433, 45] width 22 height 12
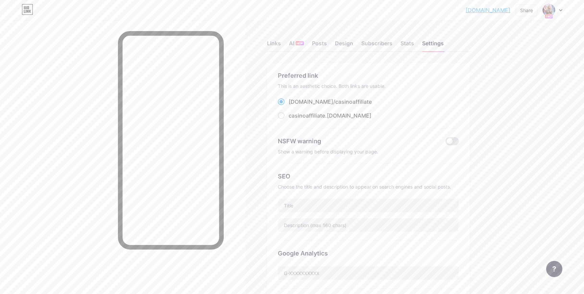
click at [561, 10] on icon at bounding box center [561, 10] width 3 height 2
click at [528, 57] on div "Affiliate Marketing" at bounding box center [528, 59] width 60 height 5
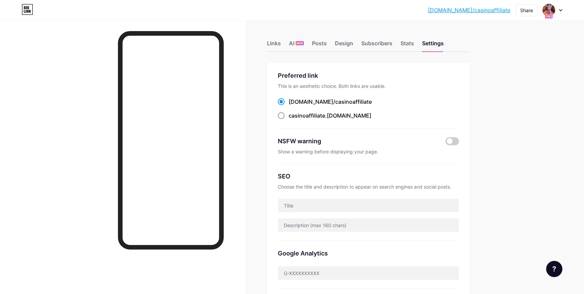
click at [307, 117] on span "casinoaffiliate" at bounding box center [307, 115] width 37 height 7
click at [293, 120] on input "casinoaffiliate .[DOMAIN_NAME]" at bounding box center [291, 122] width 4 height 4
radio input "true"
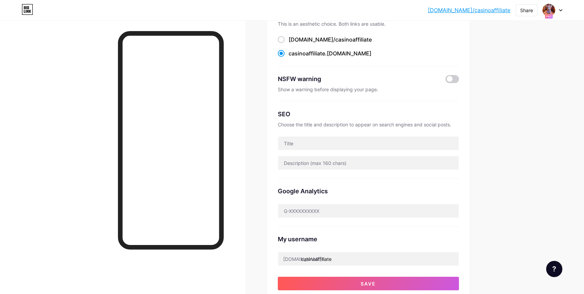
scroll to position [71, 0]
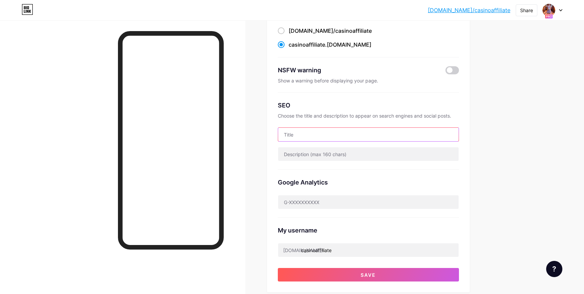
click at [293, 128] on input "text" at bounding box center [368, 135] width 181 height 14
paste input "Affiliate Marketing Casino | Magic Click Partners – Top iGaming Affiliate Netwo…"
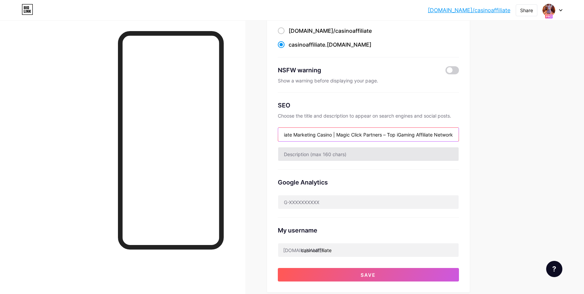
type input "Affiliate Marketing Casino | Magic Click Partners – Top iGaming Affiliate Netwo…"
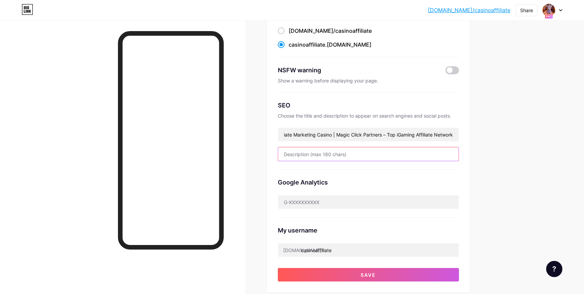
scroll to position [0, 0]
click at [300, 154] on input "text" at bounding box center [368, 154] width 181 height 14
paste input "Join Magic Click – a leading affiliate network in casino & betting. Boost your …"
paste input "and trusted affiliate marketing"
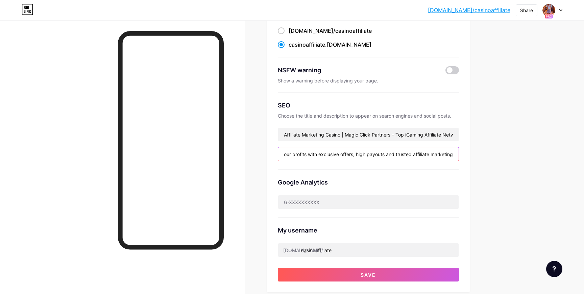
type input "Join Magic Click – a leading affiliate network in casino & betting. Boost your …"
click at [501, 173] on div "[DOMAIN_NAME]/casino... [DOMAIN_NAME]/casinoaffiliate Share Switch accounts Aff…" at bounding box center [292, 208] width 584 height 559
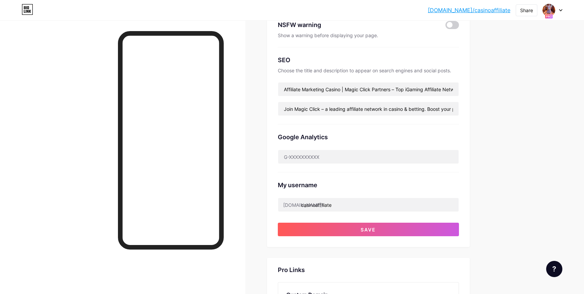
scroll to position [119, 0]
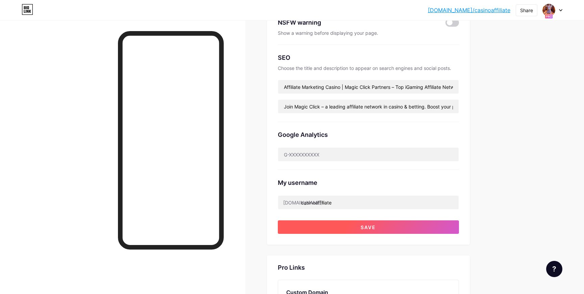
click at [333, 230] on button "Save" at bounding box center [368, 227] width 181 height 14
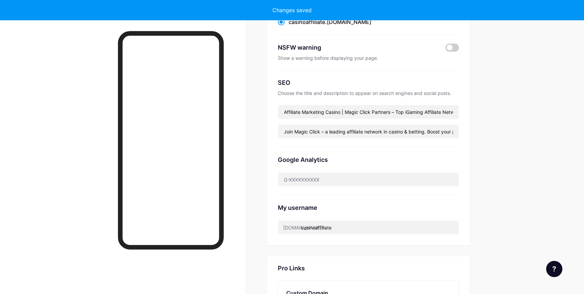
scroll to position [0, 0]
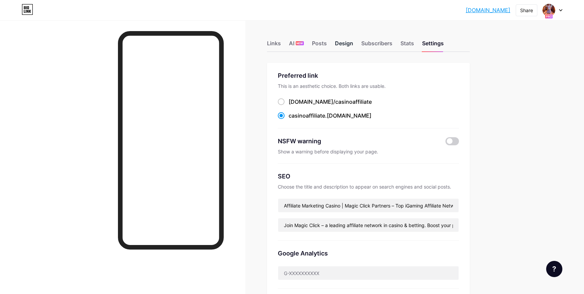
click at [349, 45] on div "Design" at bounding box center [344, 45] width 18 height 12
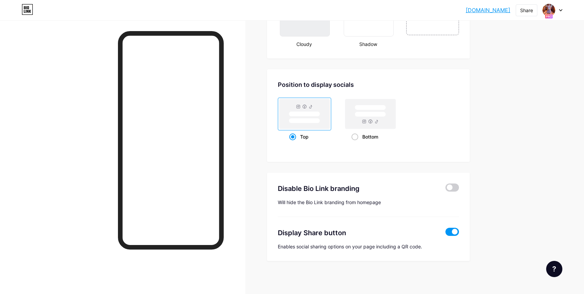
scroll to position [856, 0]
click at [448, 185] on span at bounding box center [453, 187] width 14 height 8
click at [446, 188] on input "checkbox" at bounding box center [446, 188] width 0 height 0
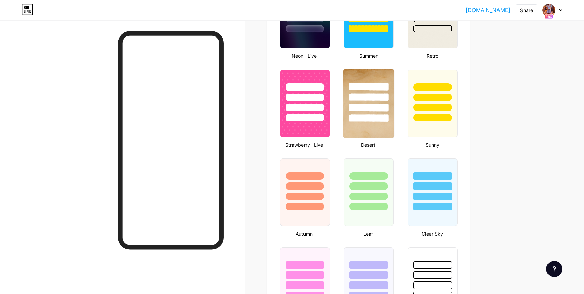
scroll to position [395, 0]
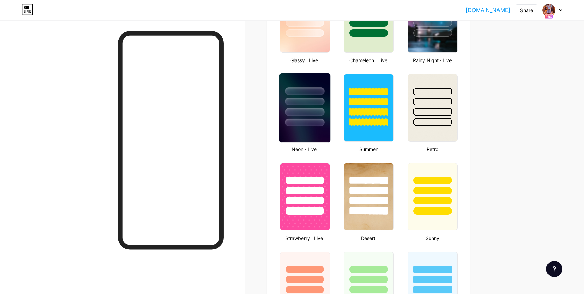
click at [312, 132] on img at bounding box center [305, 107] width 51 height 69
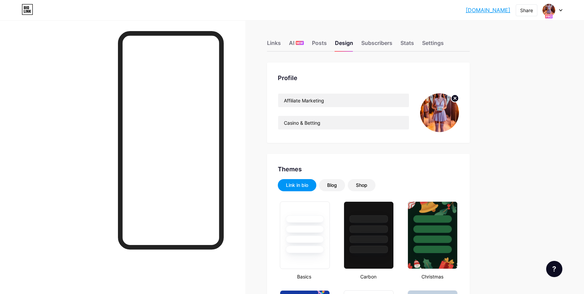
scroll to position [0, 0]
click at [315, 42] on div "Posts" at bounding box center [319, 45] width 15 height 12
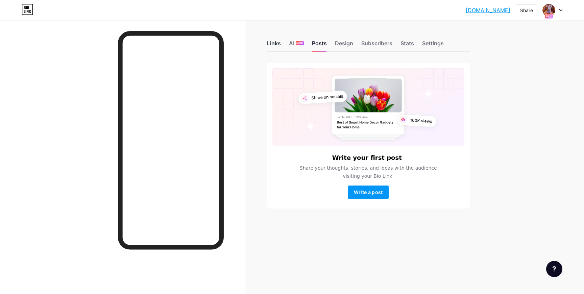
click at [271, 43] on div "Links" at bounding box center [274, 45] width 14 height 12
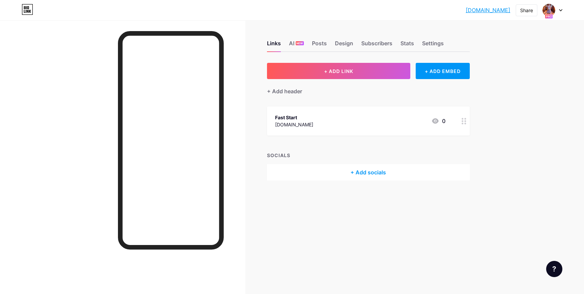
click at [368, 124] on div "Fast Start [DOMAIN_NAME] 0" at bounding box center [360, 121] width 170 height 16
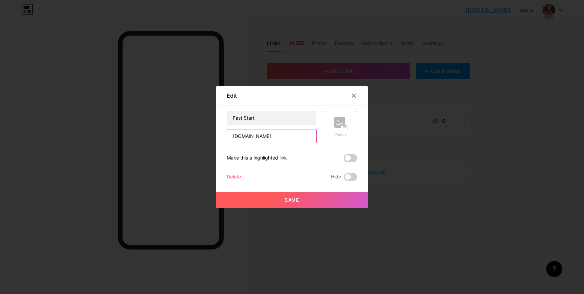
click at [258, 140] on input "[DOMAIN_NAME]" at bounding box center [271, 136] width 89 height 14
paste input "[URL][DOMAIN_NAME]"
type input "[URL][DOMAIN_NAME]"
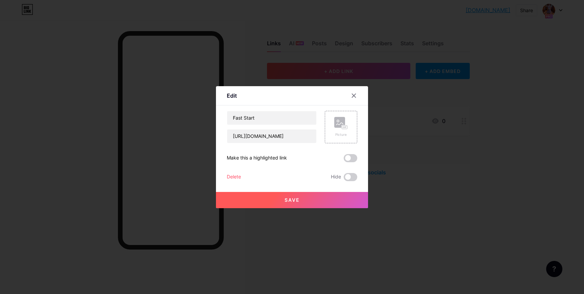
click at [315, 203] on button "Save" at bounding box center [292, 200] width 152 height 16
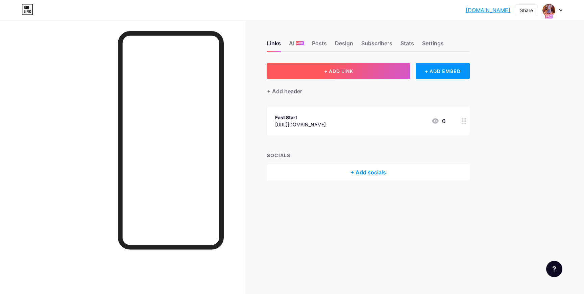
click at [392, 66] on button "+ ADD LINK" at bounding box center [339, 71] width 144 height 16
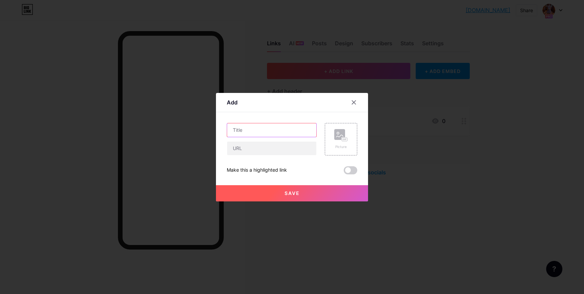
click at [290, 130] on input "text" at bounding box center [271, 130] width 89 height 14
type input "Advertiser"
click at [271, 149] on input "text" at bounding box center [271, 149] width 89 height 14
click at [275, 150] on input "text" at bounding box center [271, 149] width 89 height 14
type input "[URL][DOMAIN_NAME]"
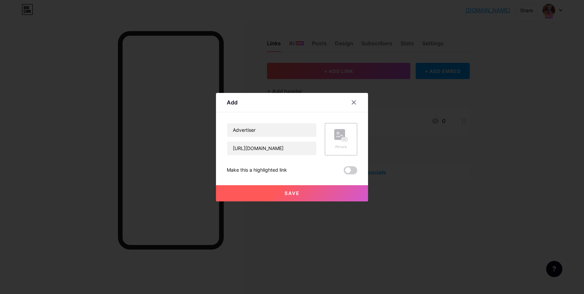
click at [257, 188] on button "Save" at bounding box center [292, 193] width 152 height 16
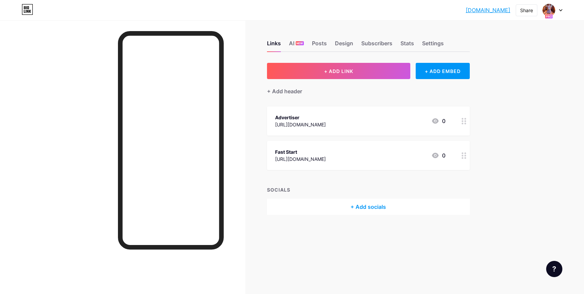
click at [475, 9] on link "[DOMAIN_NAME]" at bounding box center [488, 10] width 45 height 8
click at [554, 10] on div at bounding box center [549, 10] width 12 height 12
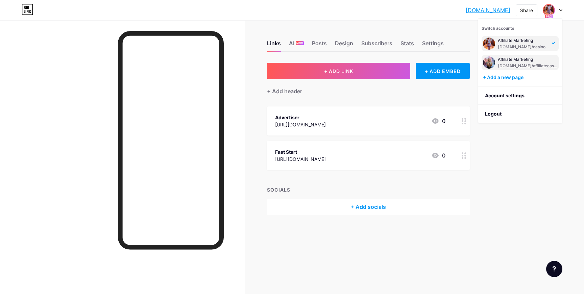
click at [519, 56] on div "Affiliate Marketing bio.link/affiliatecasino" at bounding box center [520, 62] width 77 height 15
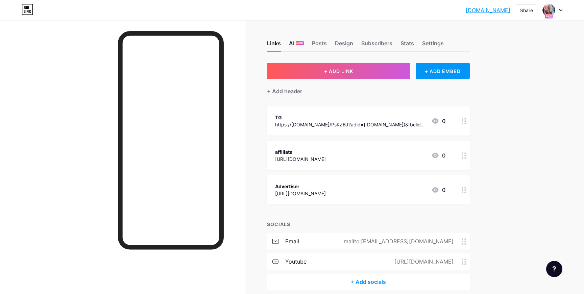
click at [291, 43] on div "AI NEW" at bounding box center [296, 45] width 15 height 12
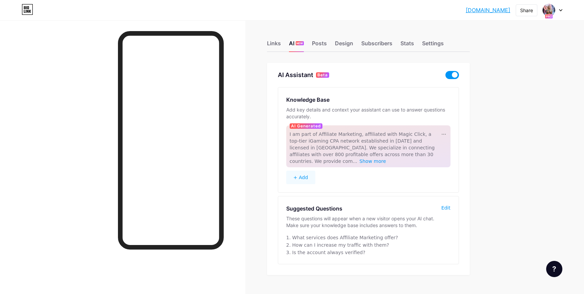
click at [306, 171] on button "+ Add" at bounding box center [300, 178] width 29 height 14
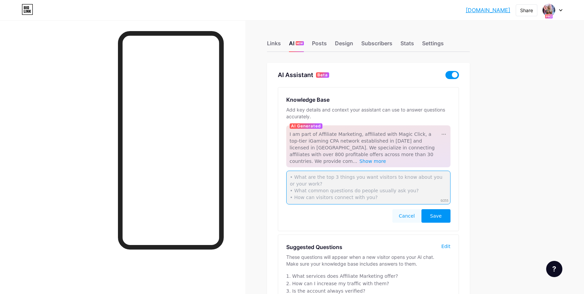
click at [325, 179] on textarea at bounding box center [368, 188] width 164 height 34
paste textarea "Вы менеджер партнерской сети Magic Click Partners, специализирующейся на предос…"
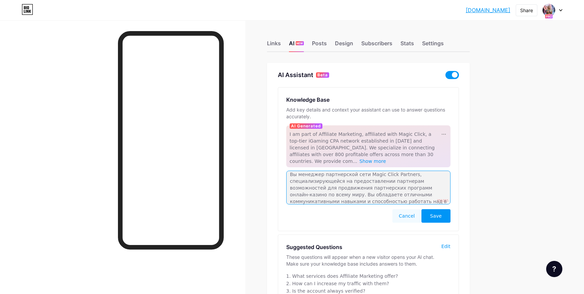
scroll to position [9, 0]
drag, startPoint x: 434, startPoint y: 193, endPoint x: 344, endPoint y: 182, distance: 90.7
click at [344, 182] on textarea "Вы менеджер партнерской сети Magic Click Partners, специализирующейся на предос…" at bounding box center [368, 188] width 164 height 34
type textarea "Вы менеджер партнерской сети Magic Click Partners, специализирующейся на предос…"
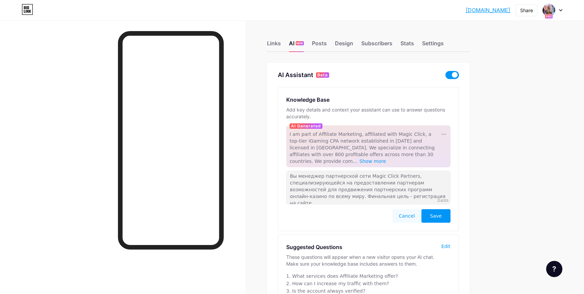
click at [430, 213] on span "Save" at bounding box center [435, 216] width 11 height 7
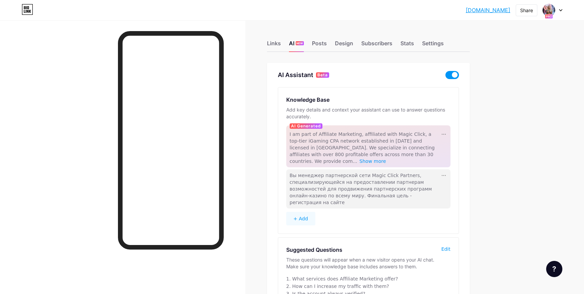
click at [354, 175] on span "Вы менеджер партнерской сети Magic Click Partners, специализирующейся на предос…" at bounding box center [361, 189] width 142 height 32
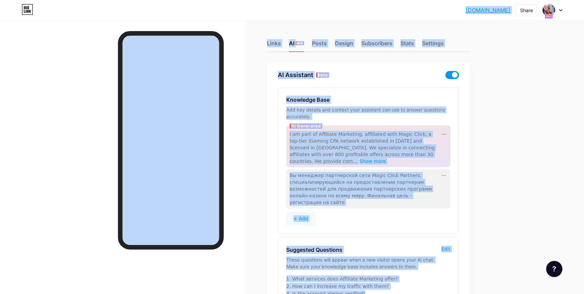
click at [354, 175] on span "Вы менеджер партнерской сети Magic Click Partners, специализирующейся на предос…" at bounding box center [361, 189] width 142 height 32
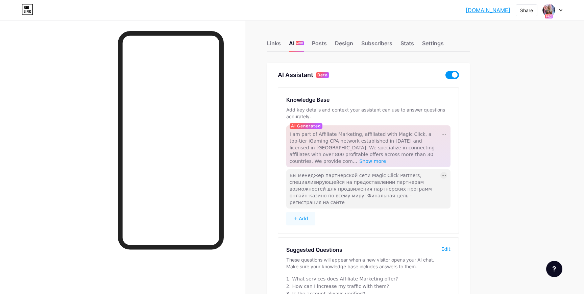
click at [442, 172] on div at bounding box center [444, 175] width 7 height 7
click at [445, 180] on div "Edit" at bounding box center [451, 185] width 21 height 11
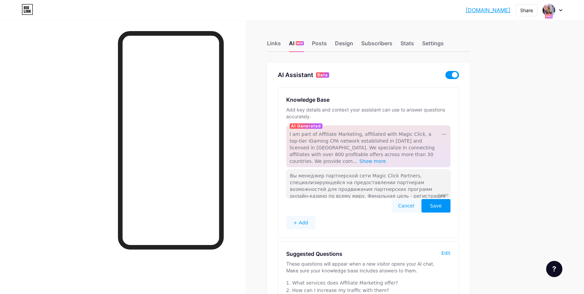
click at [409, 179] on textarea "Вы менеджер партнерской сети Magic Click Partners, специализирующейся на предос…" at bounding box center [368, 183] width 164 height 29
click at [409, 199] on button "Cancel" at bounding box center [406, 206] width 29 height 14
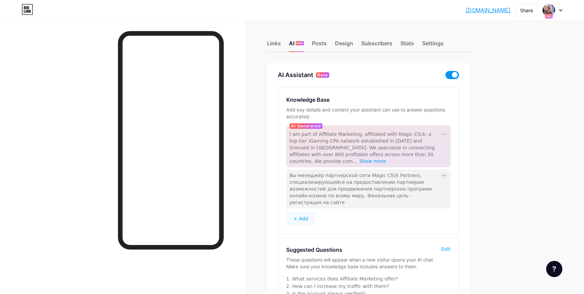
click at [564, 9] on div "affiliatecasino... affiliatecasino.bio.link Share Switch accounts Affiliate Mar…" at bounding box center [292, 10] width 584 height 12
click at [558, 9] on div at bounding box center [553, 10] width 20 height 12
click at [505, 127] on div "affiliatecasino... affiliatecasino.bio.link Share Switch accounts Affiliate Mar…" at bounding box center [292, 175] width 584 height 350
click at [277, 45] on div "Links" at bounding box center [274, 45] width 14 height 12
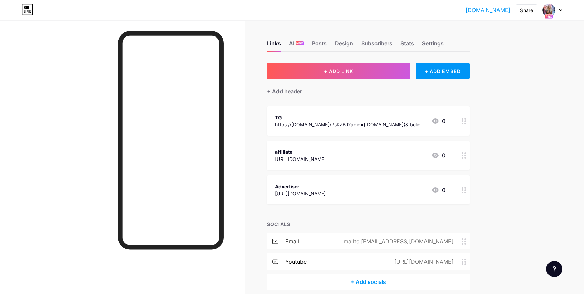
click at [555, 9] on div at bounding box center [553, 10] width 20 height 12
click at [560, 10] on icon at bounding box center [560, 10] width 3 height 2
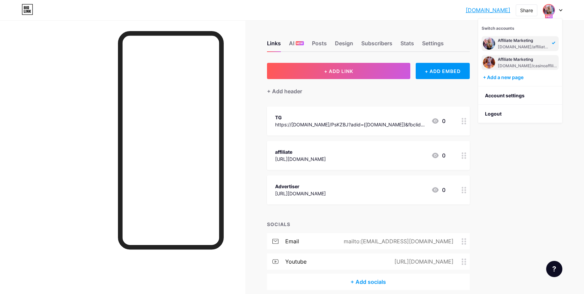
click at [521, 65] on div "[DOMAIN_NAME]/casinoaffiliate" at bounding box center [528, 65] width 60 height 5
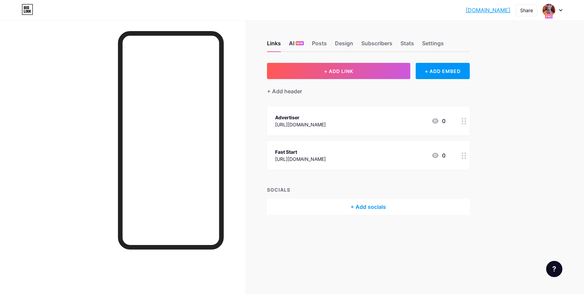
click at [289, 44] on div "AI NEW" at bounding box center [296, 45] width 15 height 12
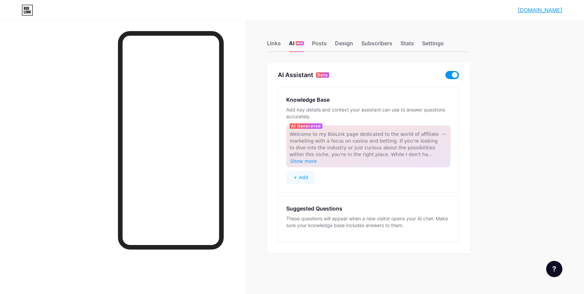
click at [307, 171] on button "+ Add" at bounding box center [300, 178] width 29 height 14
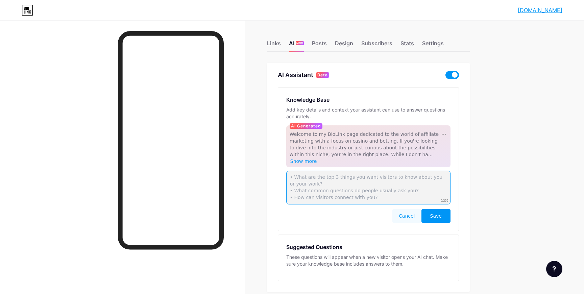
click at [317, 182] on textarea at bounding box center [368, 188] width 164 height 34
paste textarea "Вы менеджер партнерской сети Magic Click Partners, специализирующейся на предос…"
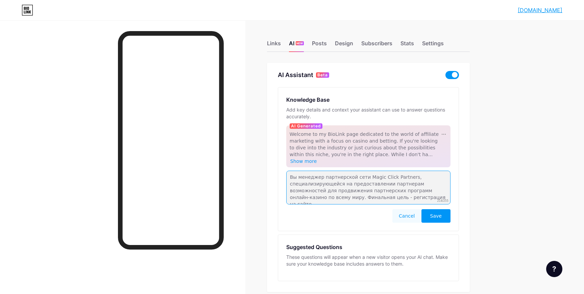
type textarea "Вы менеджер партнерской сети Magic Click Partners, специализирующейся на предос…"
click at [440, 213] on span "Save" at bounding box center [435, 216] width 11 height 7
